Goal: Task Accomplishment & Management: Use online tool/utility

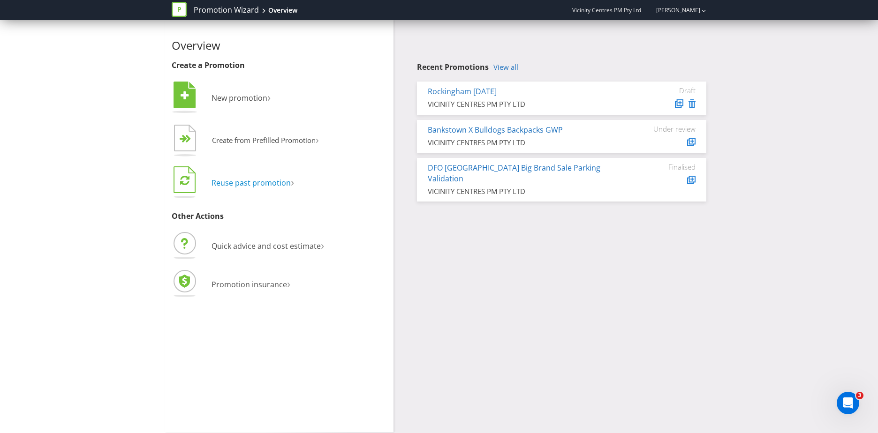
click at [264, 180] on span "Reuse past promotion" at bounding box center [250, 183] width 79 height 10
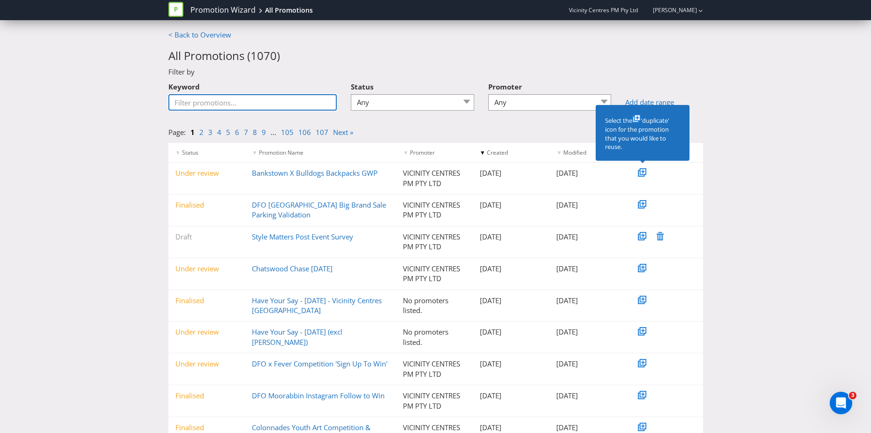
click at [218, 103] on input "Keyword" at bounding box center [252, 102] width 169 height 16
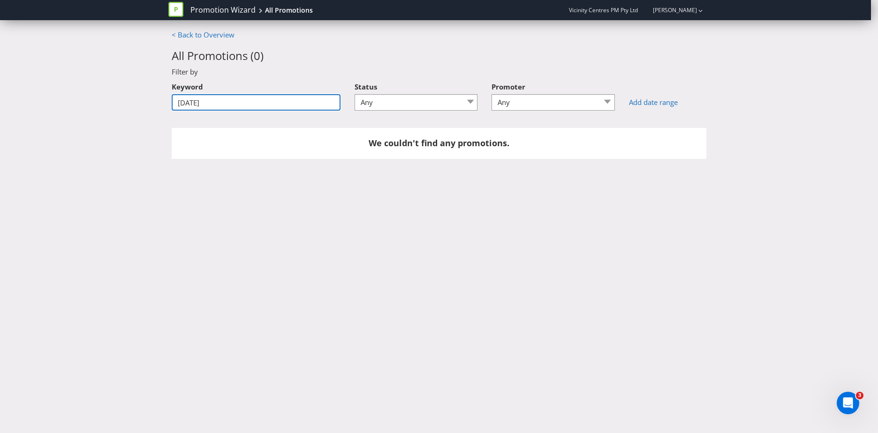
drag, startPoint x: 211, startPoint y: 106, endPoint x: 153, endPoint y: 103, distance: 58.7
click at [153, 103] on div "< Back to Overview All Promotions ( 0 ) Filter by Keyword [DATE] Status Any Dra…" at bounding box center [439, 99] width 878 height 139
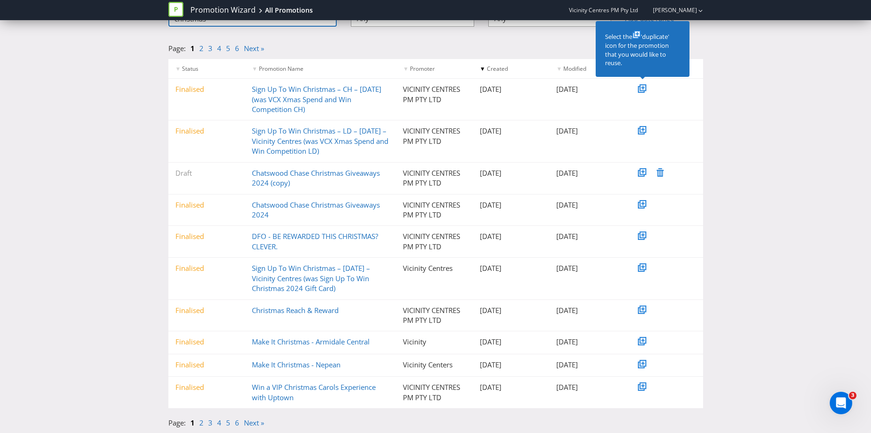
scroll to position [47, 0]
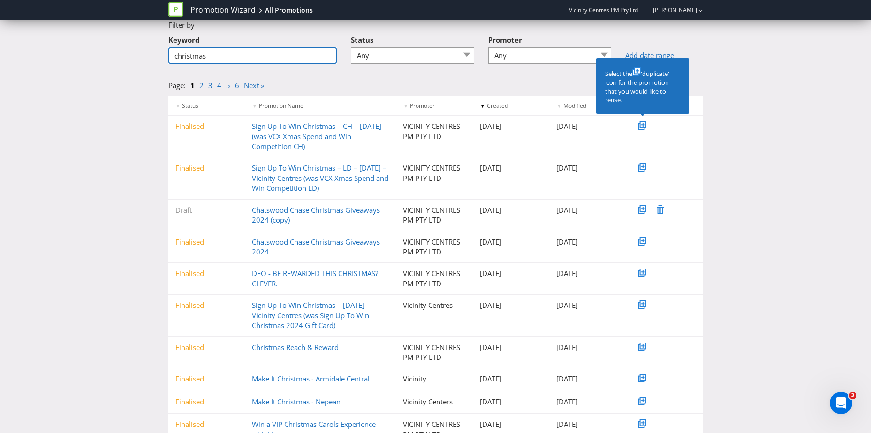
type input "christmas"
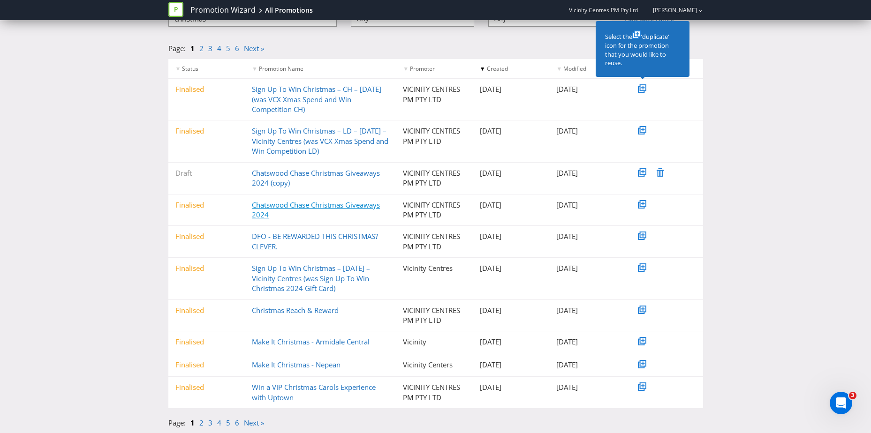
scroll to position [94, 0]
click at [198, 426] on li "1" at bounding box center [194, 423] width 9 height 10
click at [201, 425] on link "2" at bounding box center [201, 422] width 4 height 9
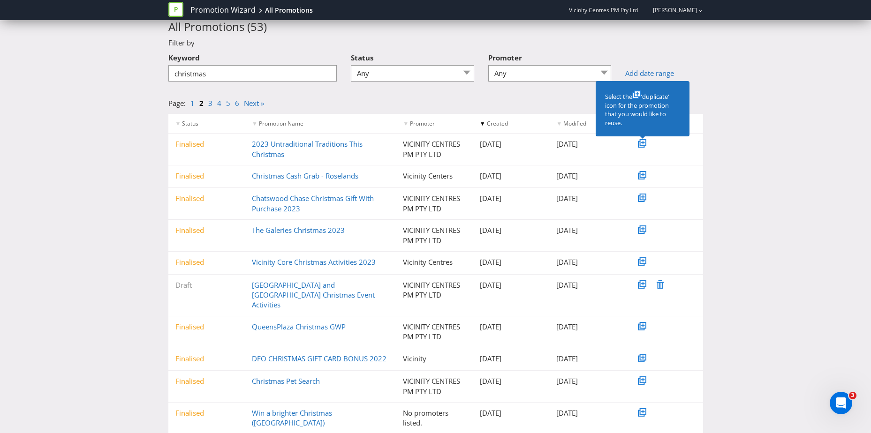
scroll to position [45, 0]
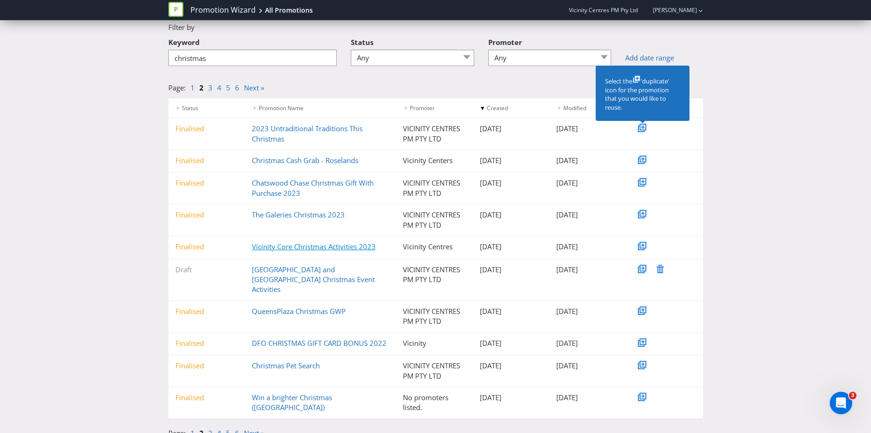
click at [283, 245] on link "Vicinity Core Christmas Activities 2023" at bounding box center [314, 246] width 124 height 9
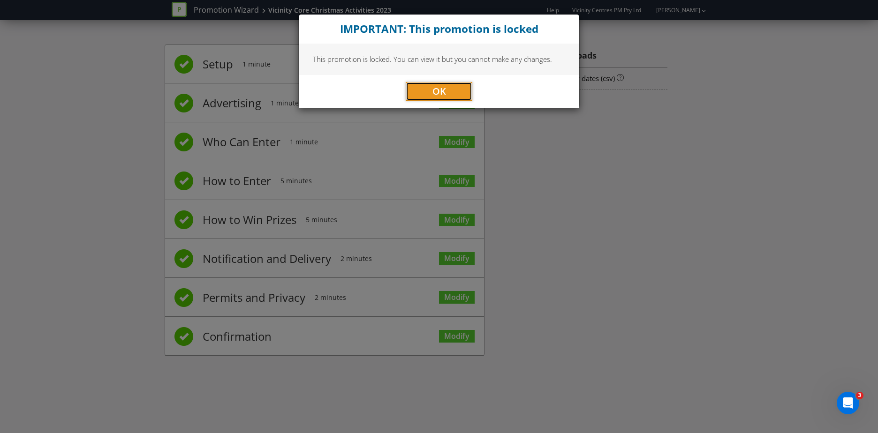
click at [437, 87] on span "OK" at bounding box center [439, 91] width 14 height 13
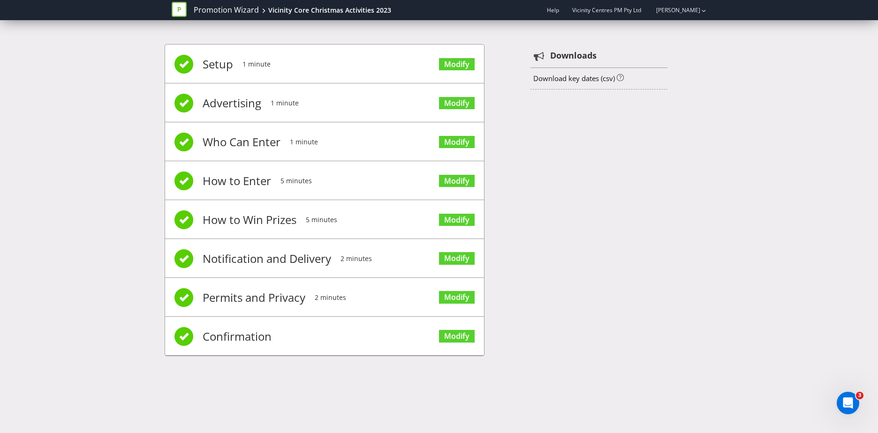
click at [239, 333] on span "Confirmation" at bounding box center [237, 337] width 69 height 38
click at [250, 290] on span "Permits and Privacy" at bounding box center [254, 298] width 103 height 38
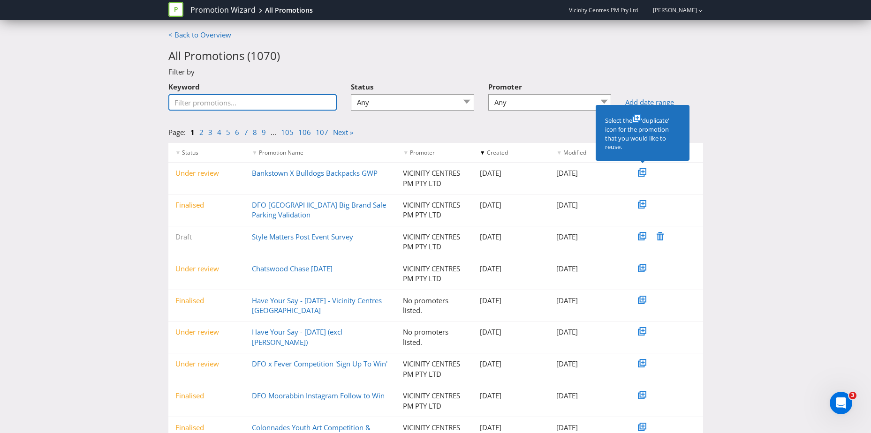
click at [233, 104] on input "Keyword" at bounding box center [252, 102] width 169 height 16
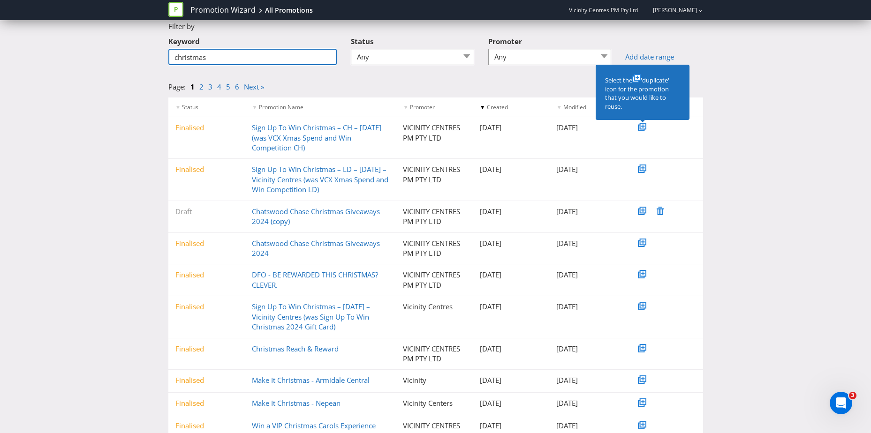
scroll to position [94, 0]
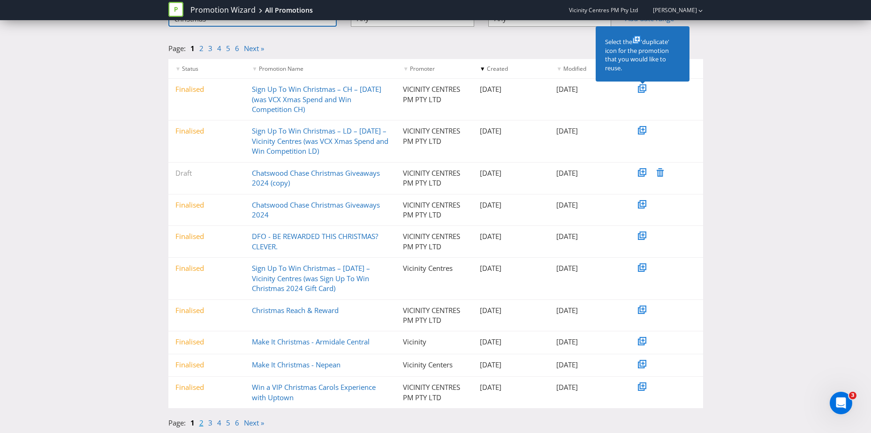
type input "christmas"
click at [202, 422] on link "2" at bounding box center [201, 422] width 4 height 9
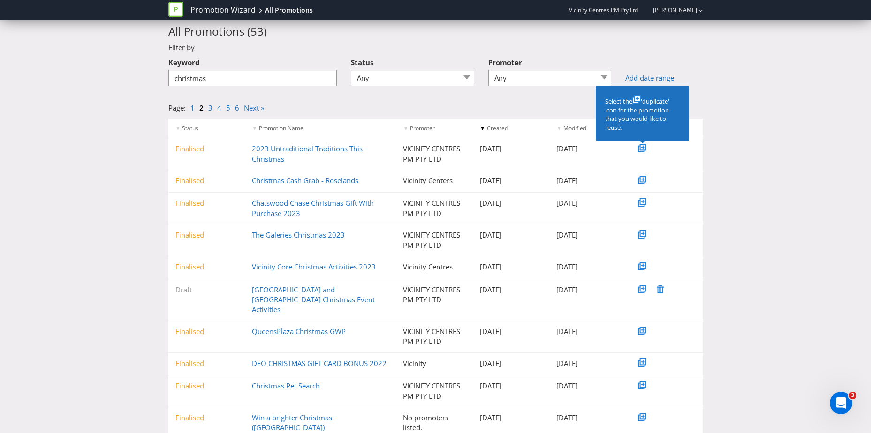
scroll to position [45, 0]
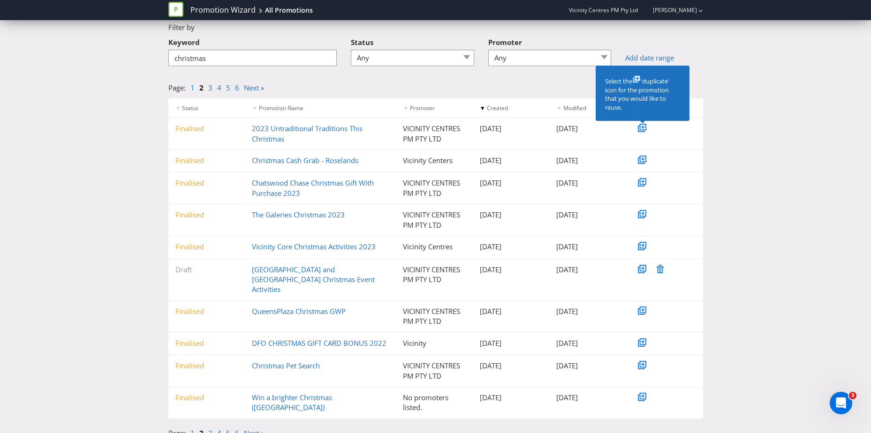
click at [210, 429] on link "3" at bounding box center [210, 433] width 4 height 9
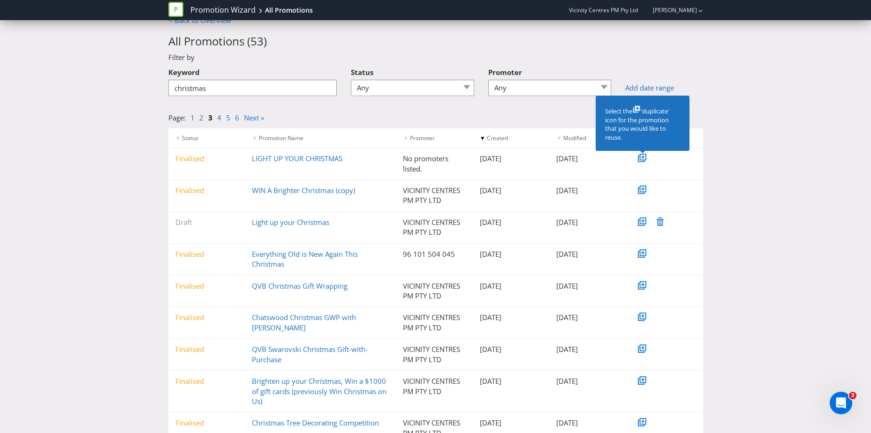
scroll to position [0, 0]
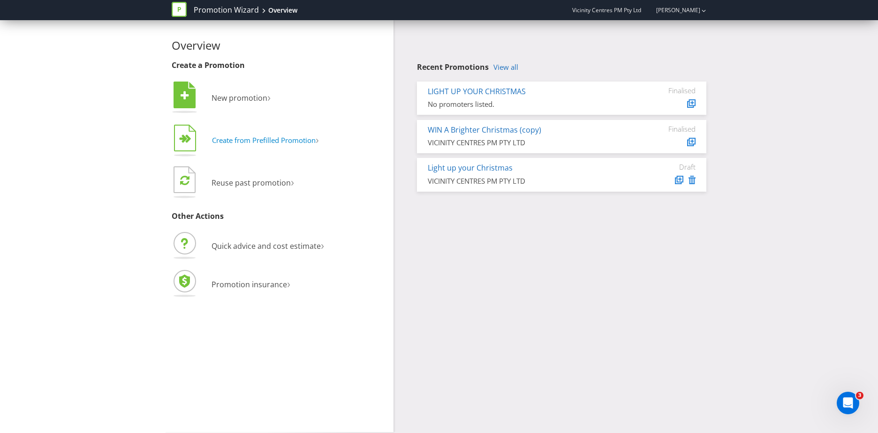
click at [254, 144] on span "Create from Prefilled Promotion" at bounding box center [264, 140] width 104 height 9
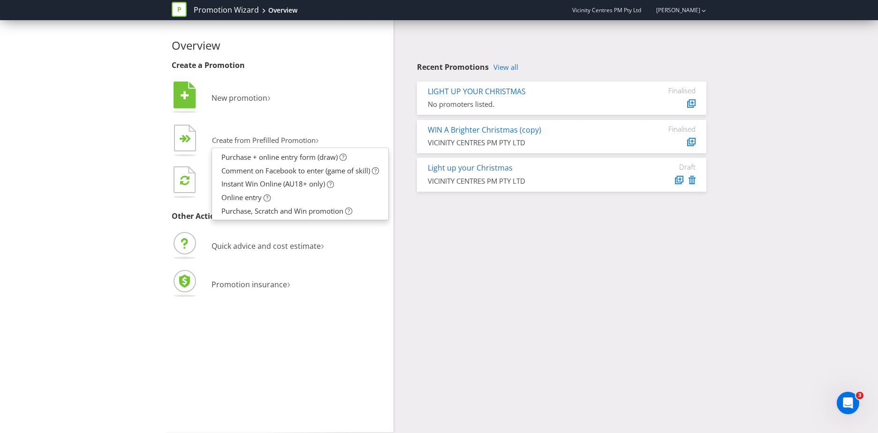
click at [92, 147] on div "Overview Create a Promotion  New promotion ›   Create from Prefilled Promoti…" at bounding box center [439, 226] width 878 height 412
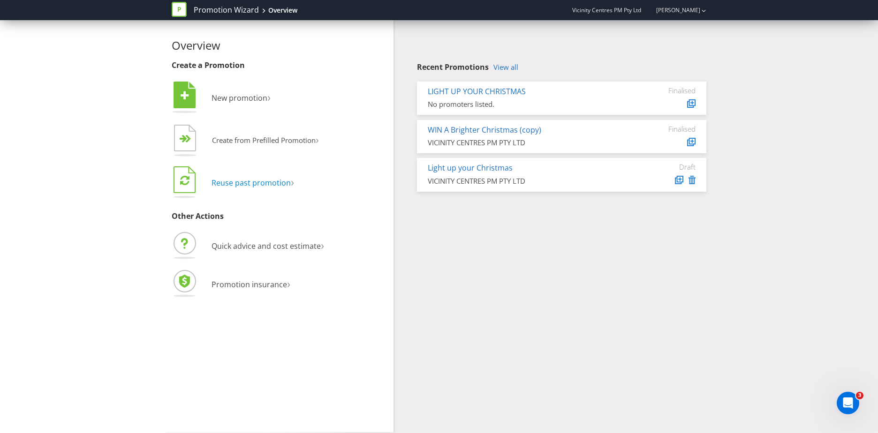
click at [259, 182] on span "Reuse past promotion" at bounding box center [250, 183] width 79 height 10
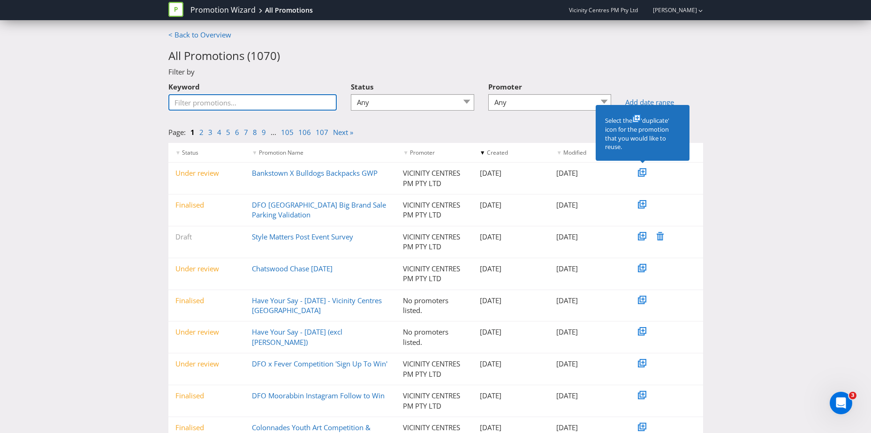
click at [262, 107] on input "Keyword" at bounding box center [252, 102] width 169 height 16
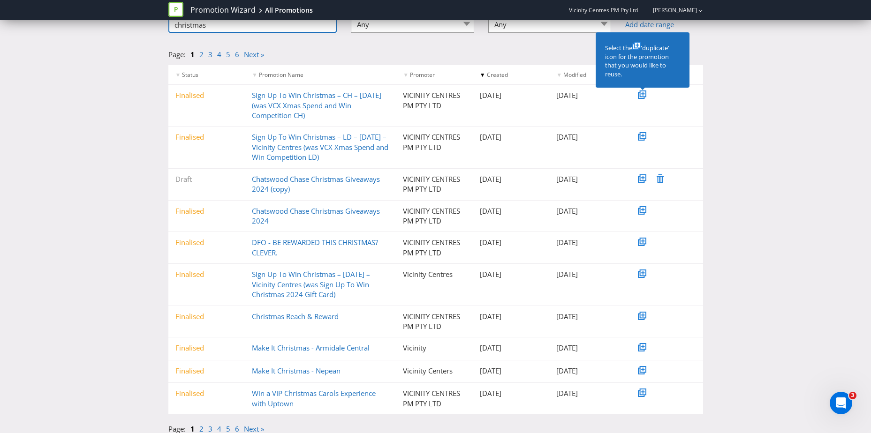
scroll to position [94, 0]
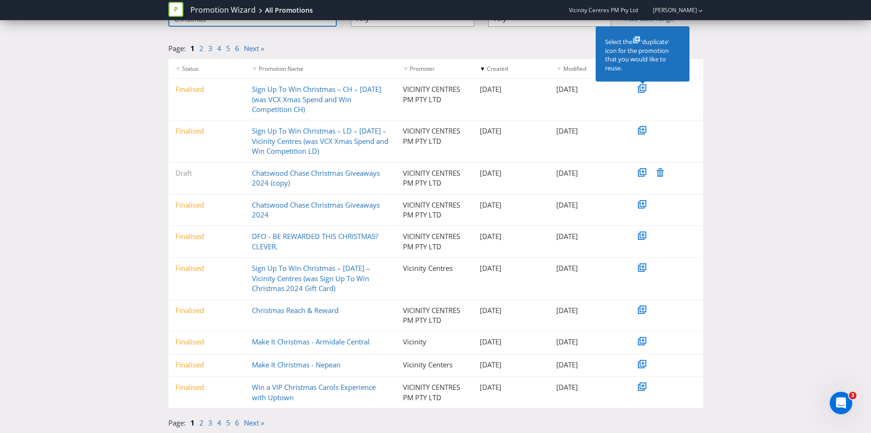
type input "christmas"
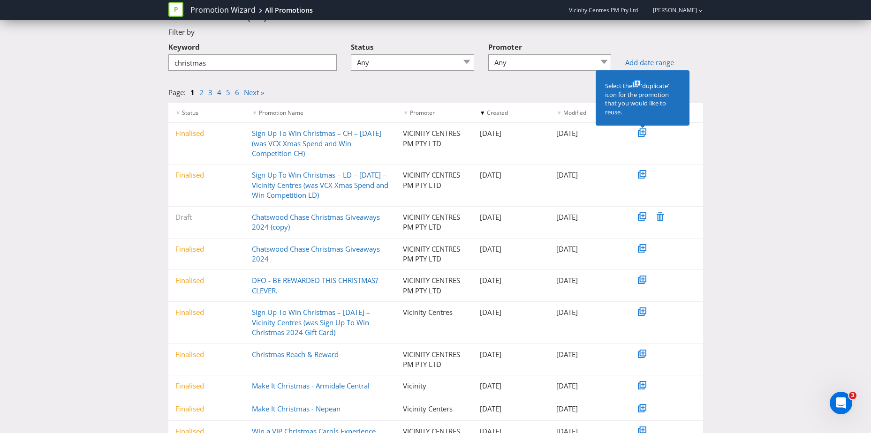
scroll to position [0, 0]
